Goal: Information Seeking & Learning: Find specific fact

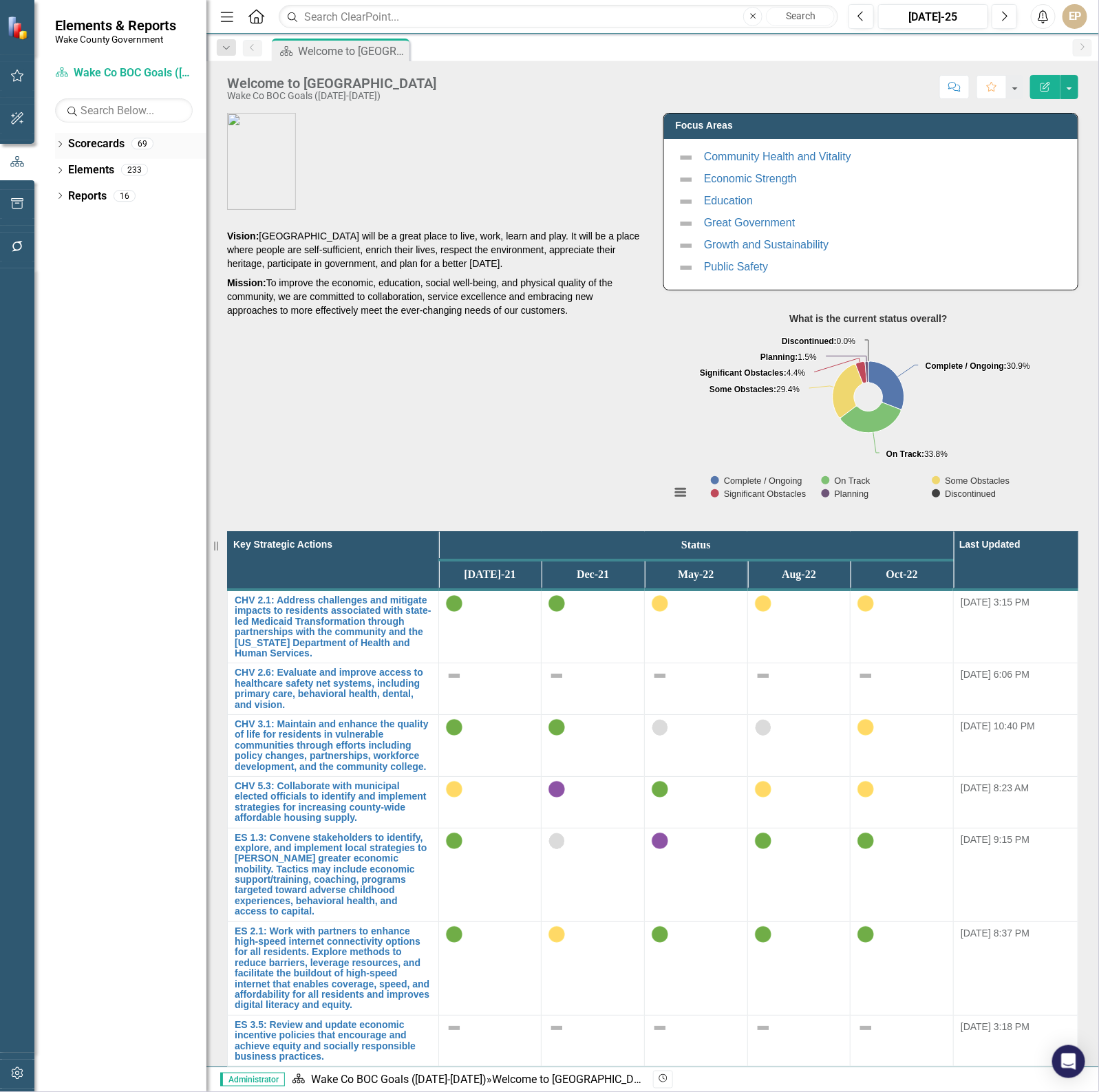
click at [62, 142] on icon "Dropdown" at bounding box center [59, 145] width 10 height 7
click at [65, 196] on icon "Dropdown" at bounding box center [67, 195] width 10 height 8
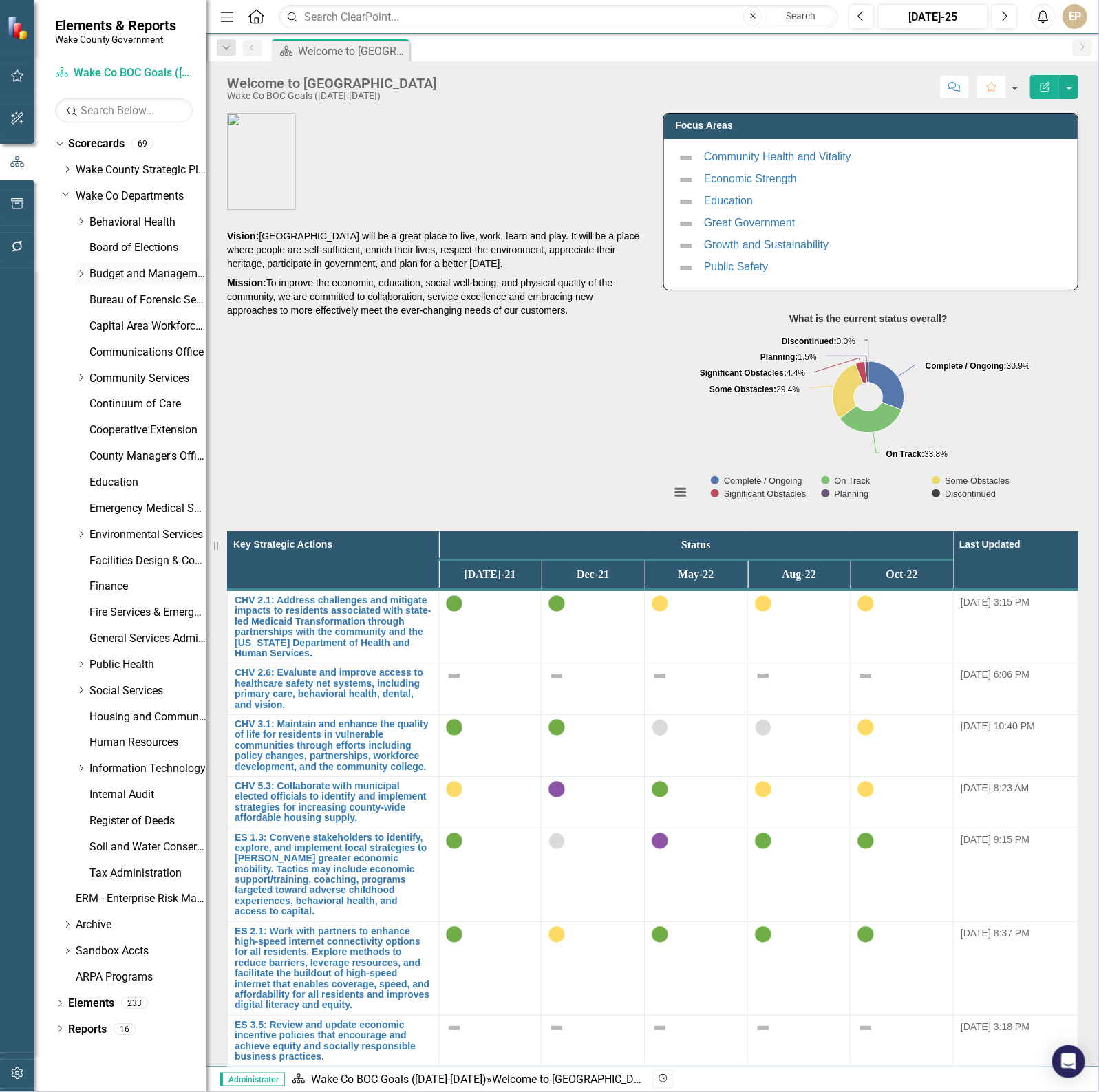
click at [109, 266] on link "Budget and Management Services" at bounding box center [148, 273] width 117 height 16
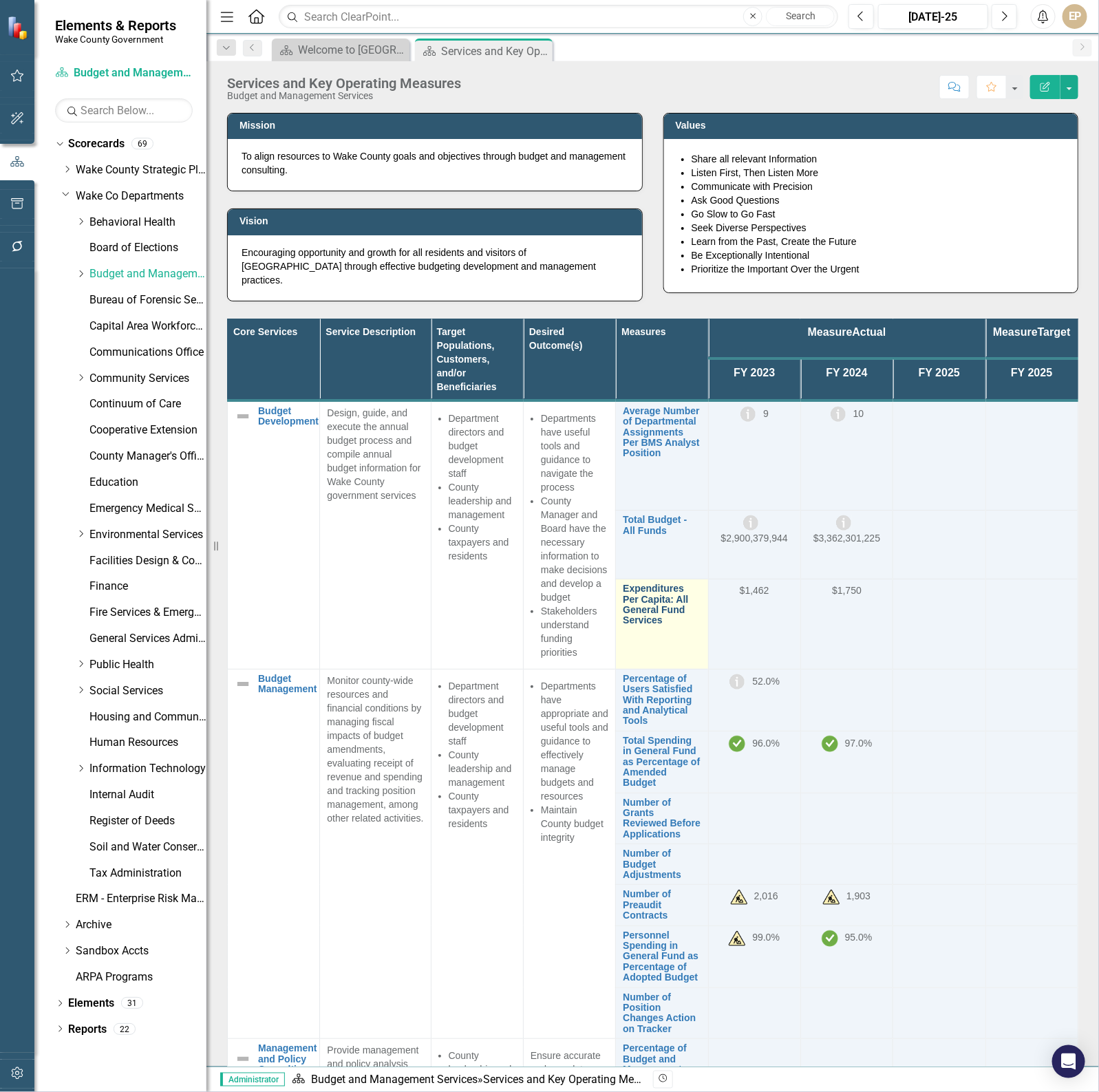
click at [655, 604] on link "Expenditures Per Capita: All General Fund Services" at bounding box center [661, 604] width 78 height 43
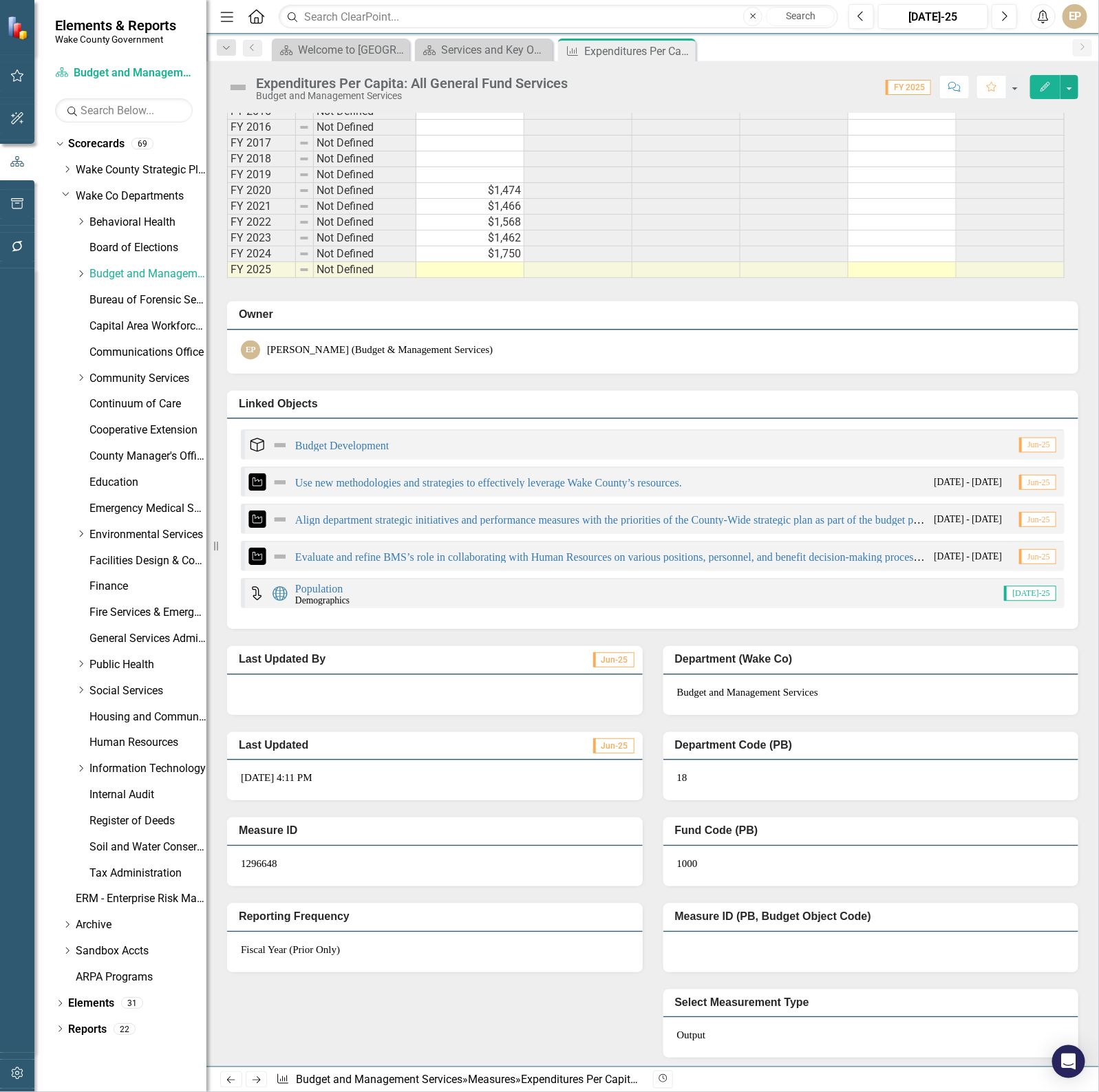
scroll to position [939, 0]
click at [325, 587] on link "Population" at bounding box center [318, 589] width 47 height 12
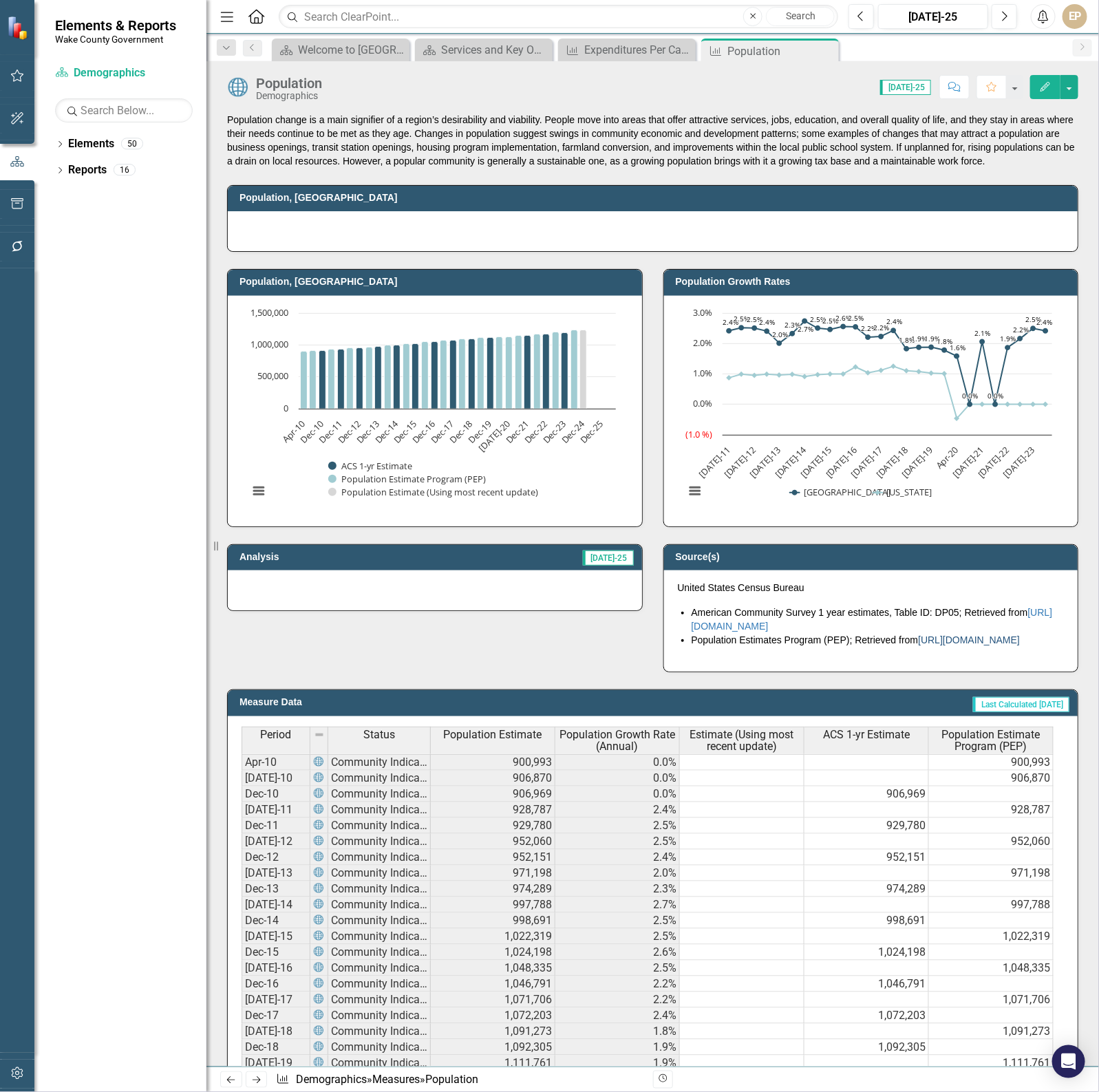
click at [918, 646] on link "[URL][DOMAIN_NAME]" at bounding box center [969, 640] width 102 height 11
